Goal: Communication & Community: Answer question/provide support

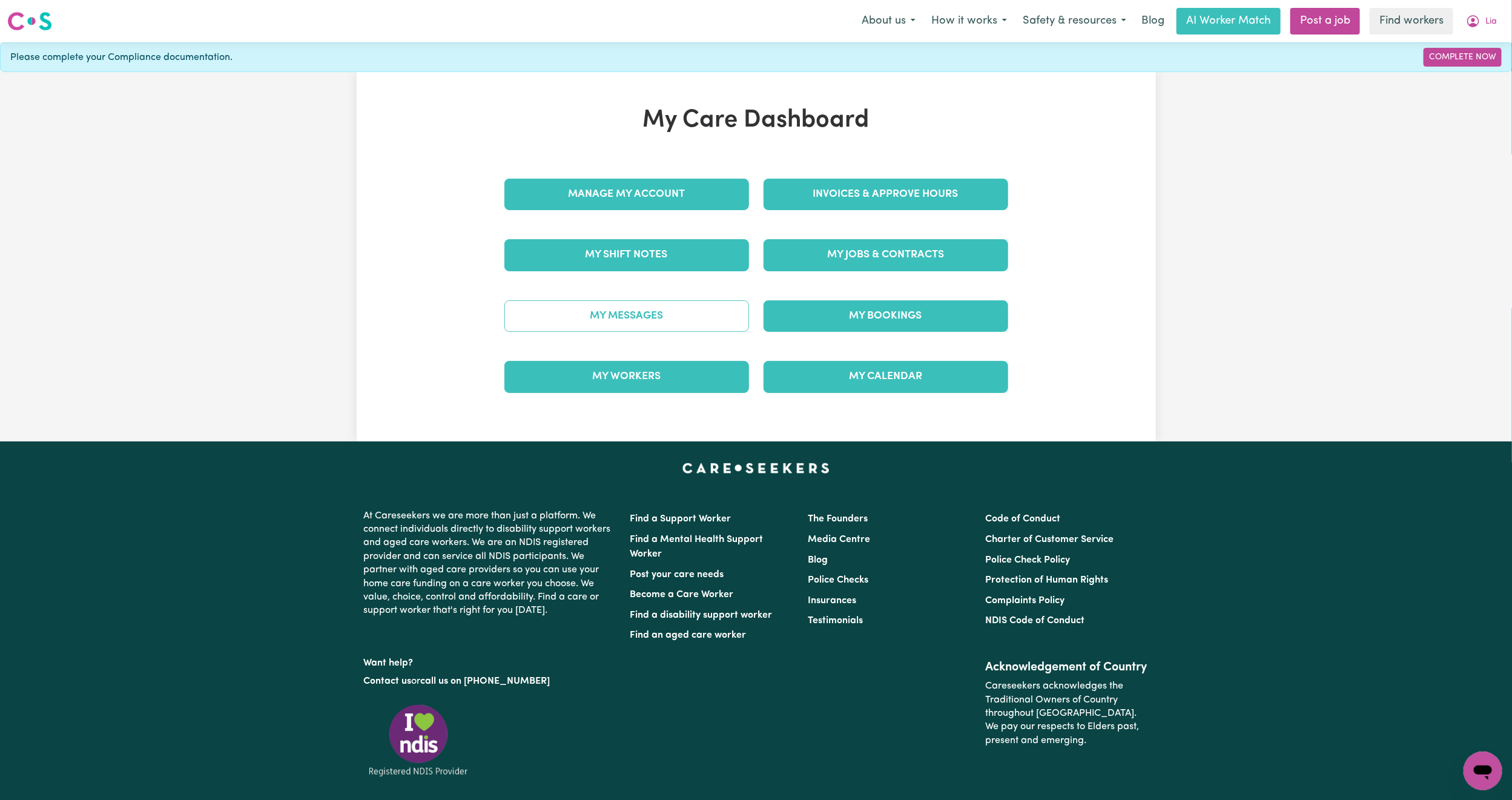
click at [660, 309] on link "My Messages" at bounding box center [627, 316] width 245 height 32
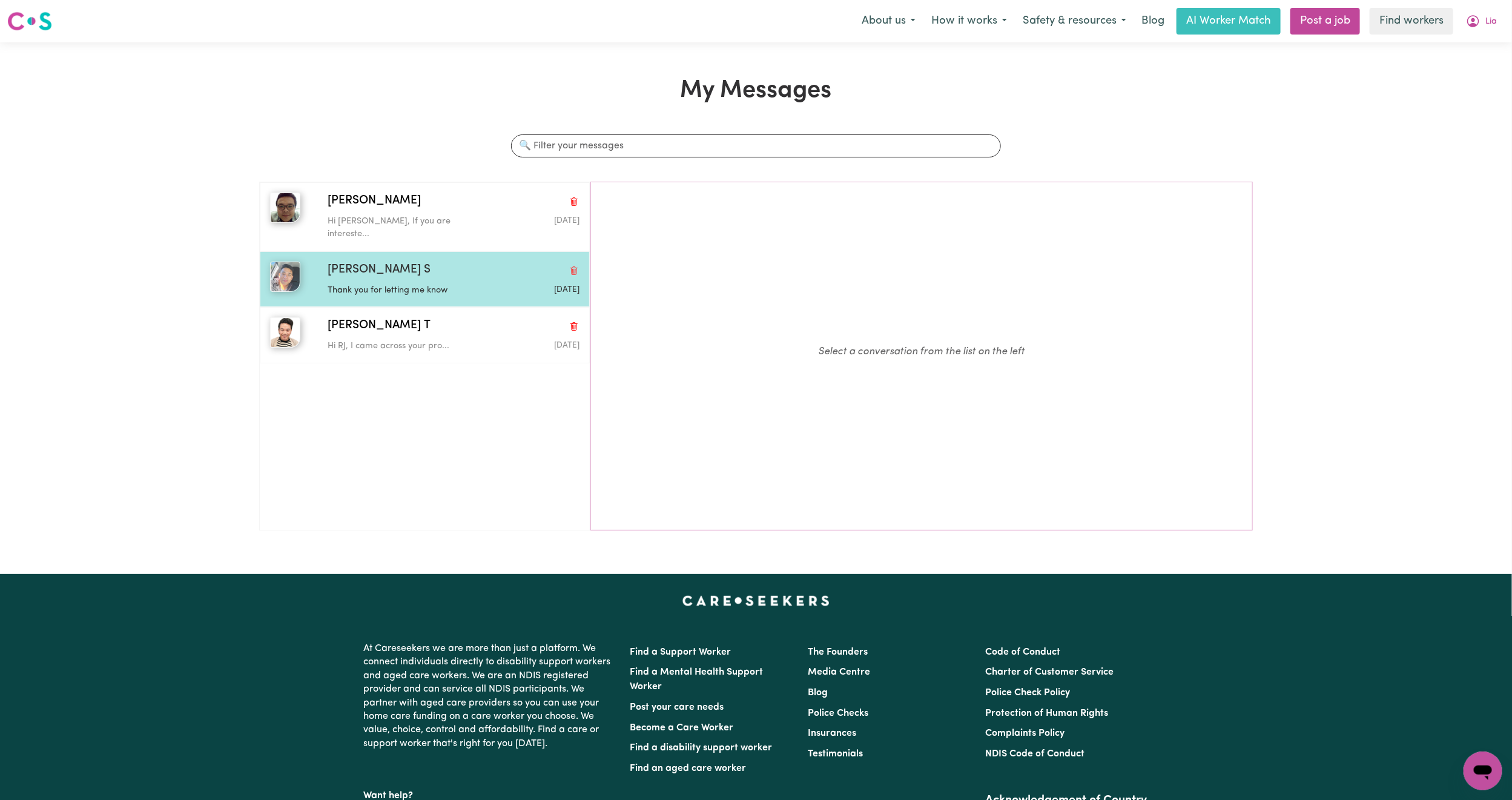
click at [336, 284] on p "Thank you for letting me know" at bounding box center [411, 291] width 168 height 14
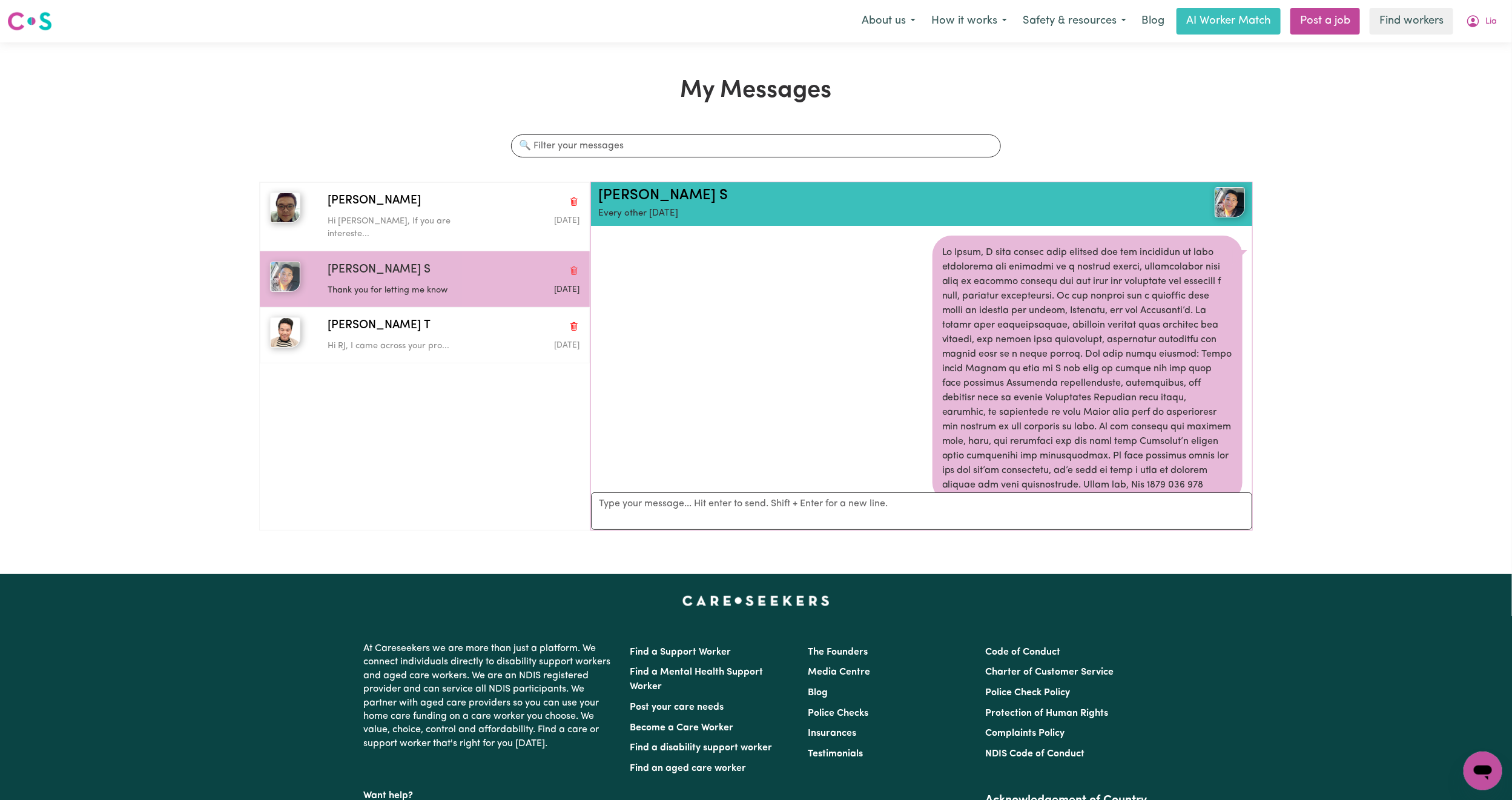
scroll to position [222, 0]
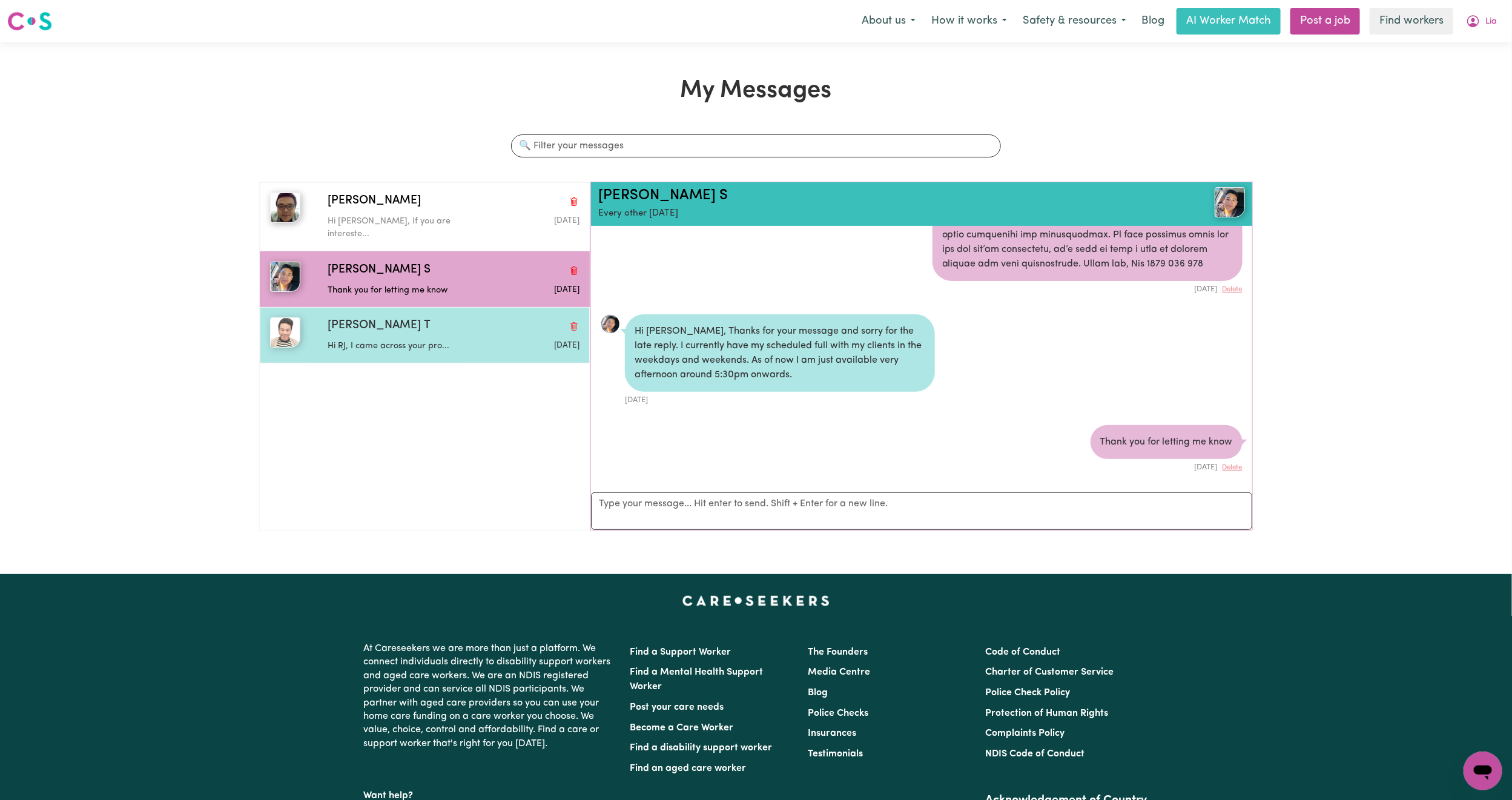
click at [359, 317] on span "[PERSON_NAME] T" at bounding box center [379, 326] width 103 height 17
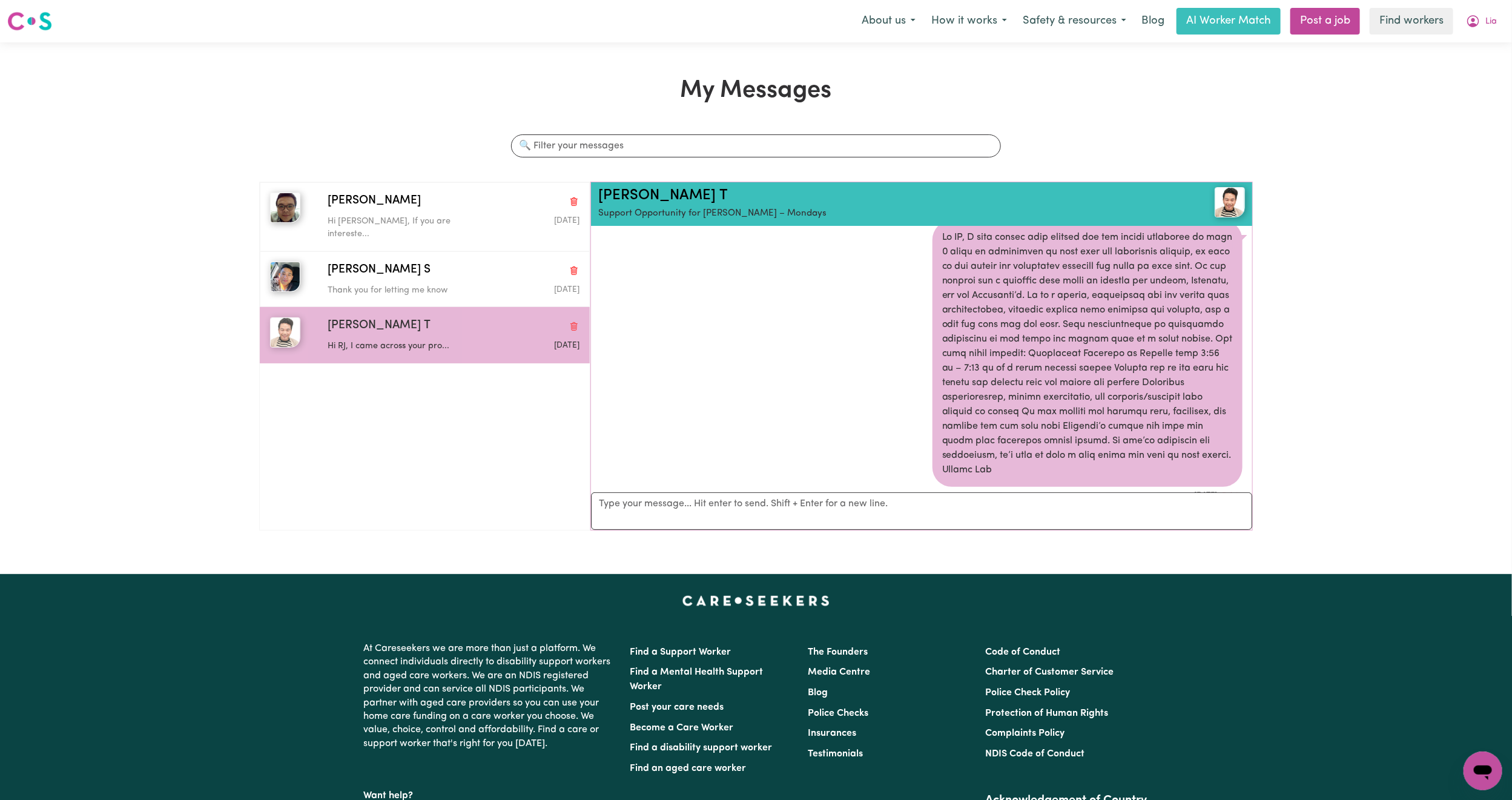
scroll to position [0, 0]
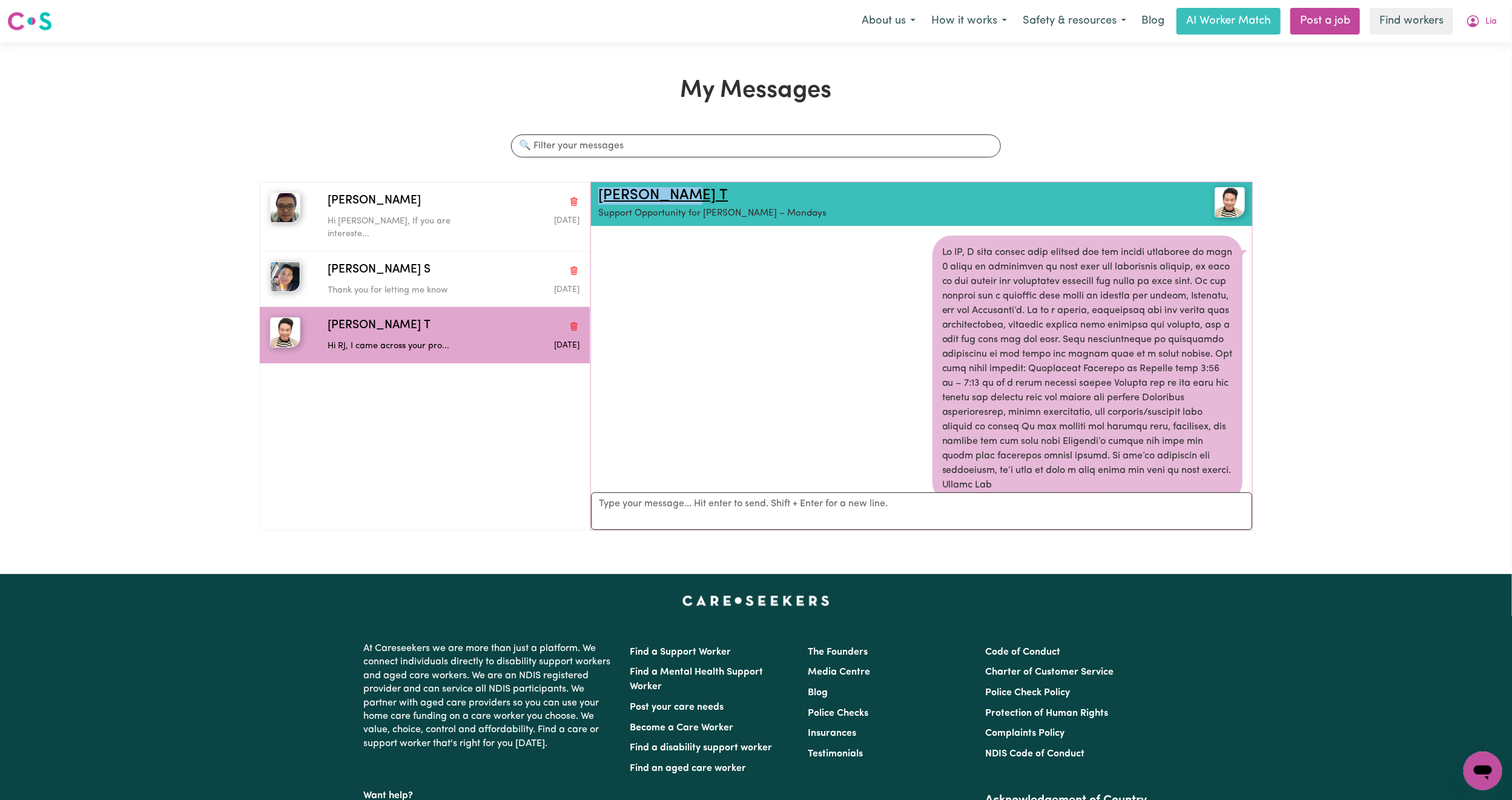
copy link "[PERSON_NAME] T"
drag, startPoint x: 678, startPoint y: 196, endPoint x: 598, endPoint y: 194, distance: 80.0
click at [598, 194] on h2 "[PERSON_NAME] T" at bounding box center [867, 196] width 539 height 17
click at [1498, 30] on button "Lia" at bounding box center [1481, 21] width 46 height 25
click at [1463, 73] on link "Logout" at bounding box center [1456, 69] width 96 height 23
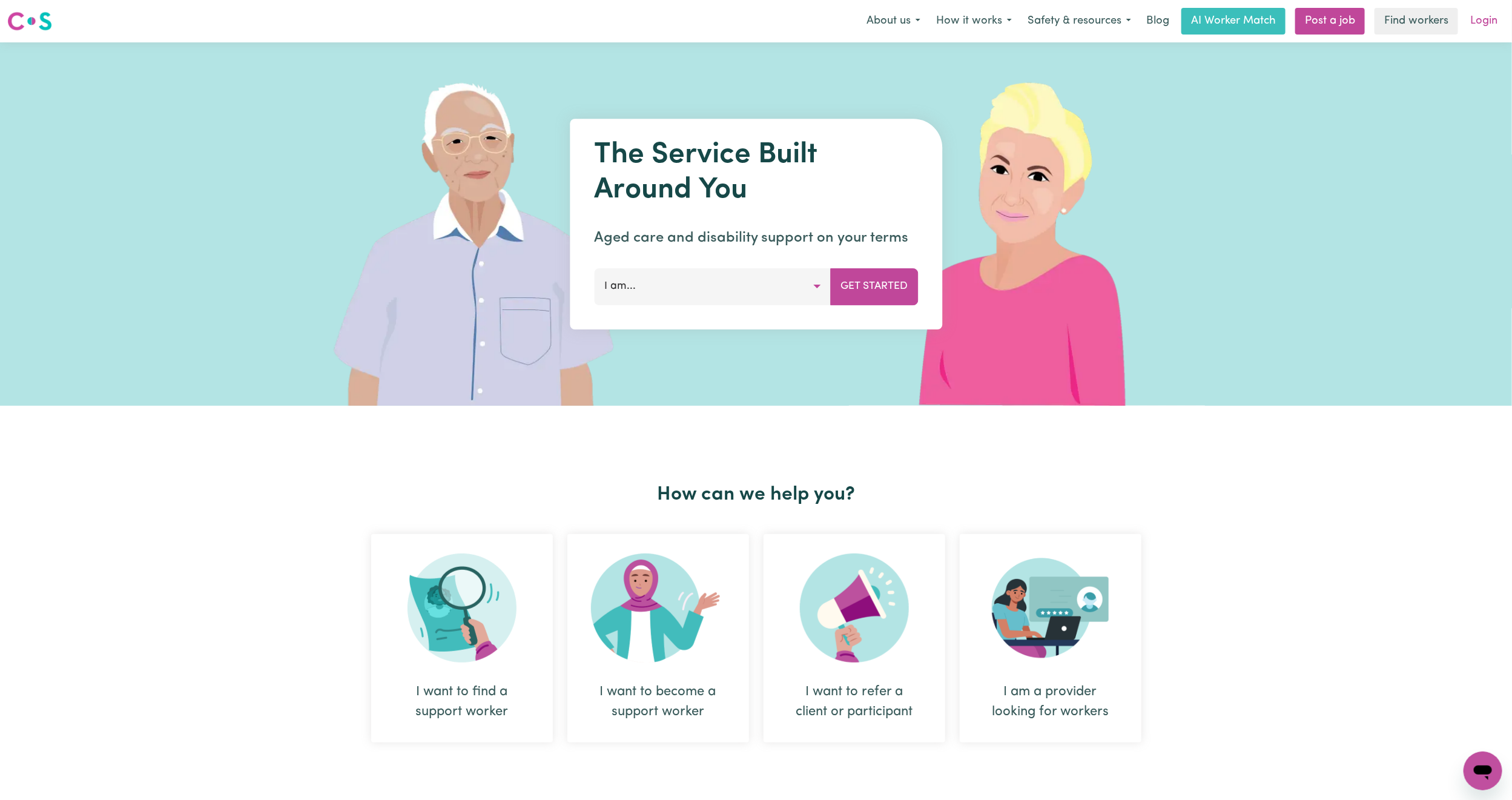
click at [1486, 16] on link "Login" at bounding box center [1484, 21] width 42 height 27
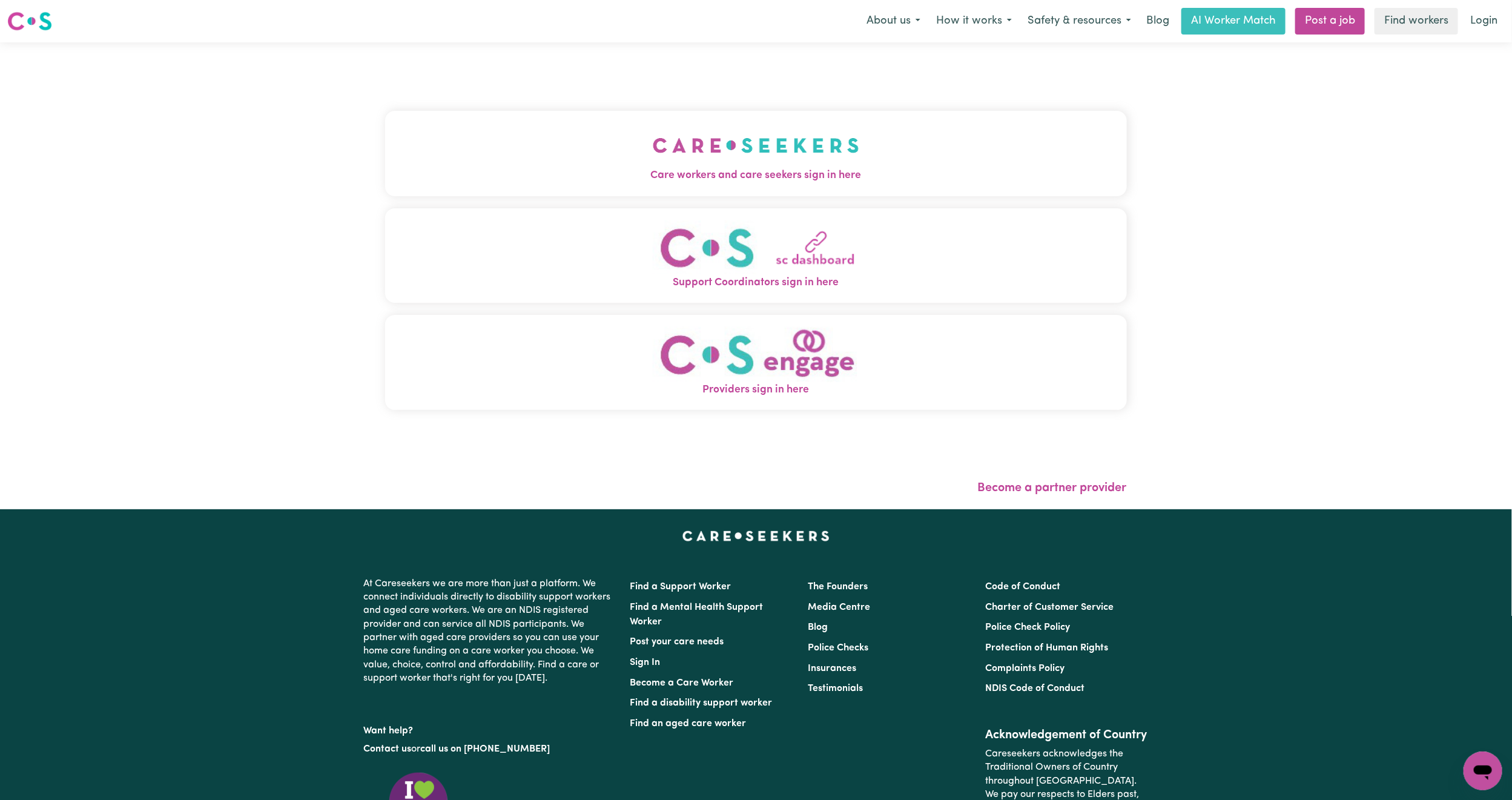
click at [440, 152] on button "Care workers and care seekers sign in here" at bounding box center [756, 153] width 741 height 85
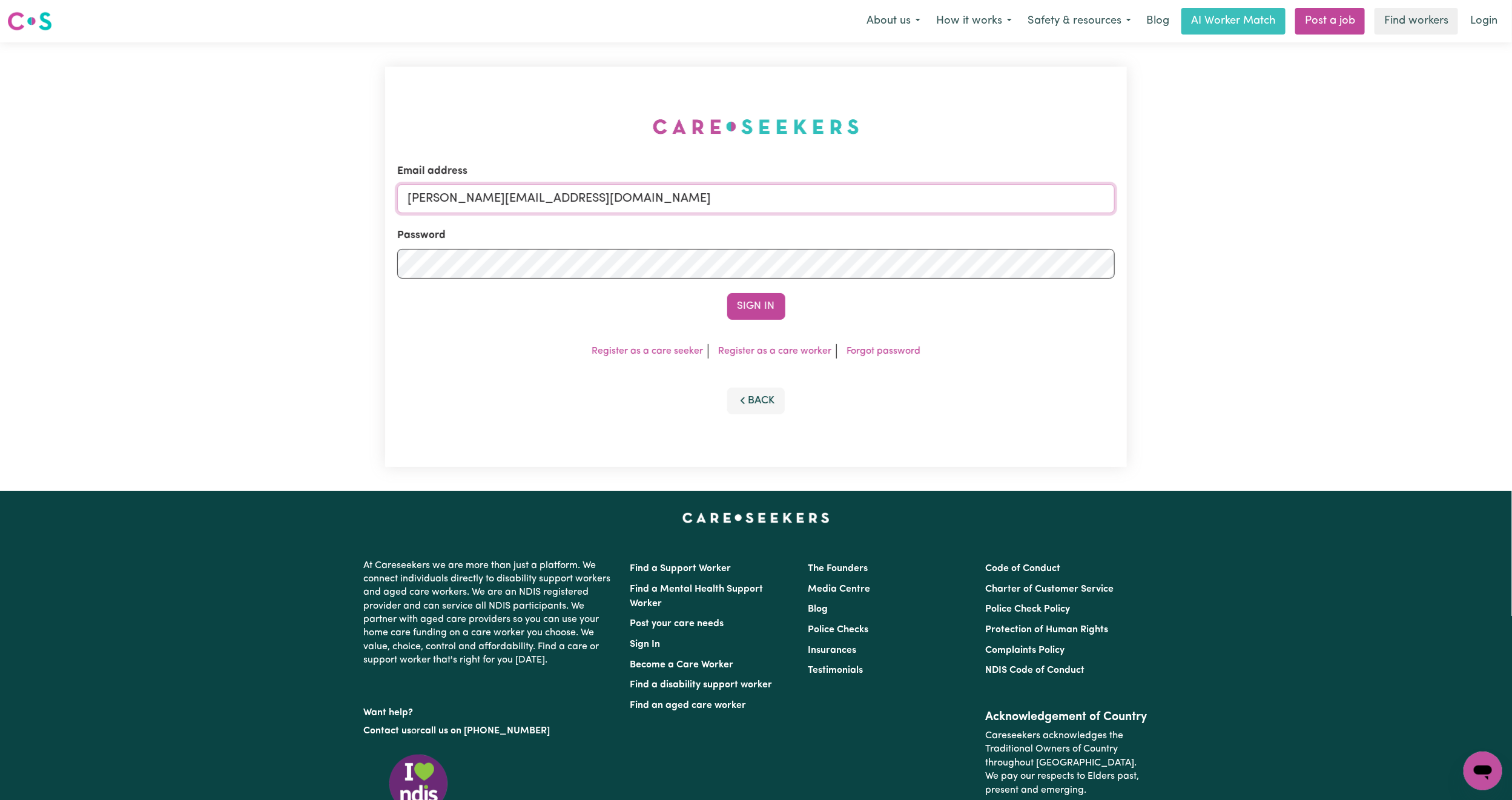
click at [461, 202] on input "[PERSON_NAME][EMAIL_ADDRESS][DOMAIN_NAME]" at bounding box center [756, 199] width 717 height 29
drag, startPoint x: 468, startPoint y: 192, endPoint x: 828, endPoint y: 246, distance: 364.0
click at [828, 246] on form "Email address [EMAIL_ADDRESS][PERSON_NAME][DOMAIN_NAME] Password Sign In" at bounding box center [756, 241] width 717 height 157
type input "[EMAIL_ADDRESS][DOMAIN_NAME]"
click at [745, 306] on button "Sign In" at bounding box center [756, 306] width 58 height 27
